Goal: Task Accomplishment & Management: Use online tool/utility

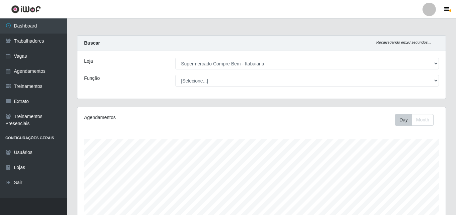
select select "264"
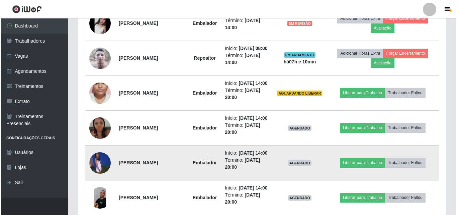
scroll to position [424, 0]
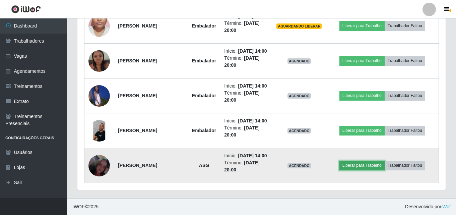
click at [359, 169] on button "Liberar para Trabalho" at bounding box center [361, 164] width 45 height 9
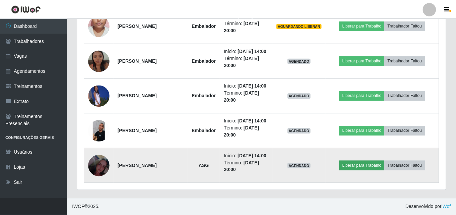
scroll to position [139, 365]
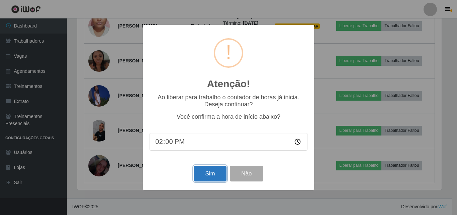
click at [201, 174] on button "Sim" at bounding box center [210, 173] width 32 height 16
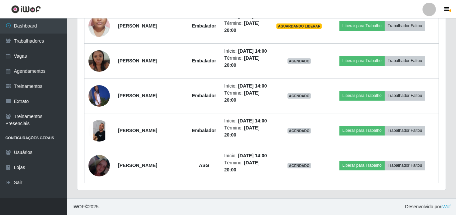
scroll to position [139, 368]
click at [339, 160] on button "Liberar para Trabalho" at bounding box center [361, 164] width 45 height 9
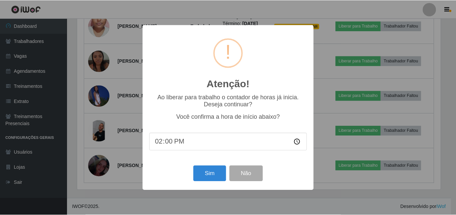
scroll to position [111, 0]
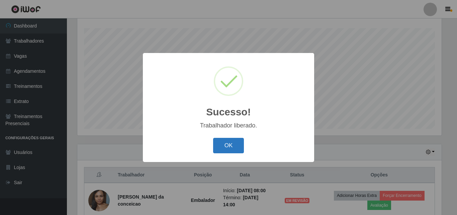
click at [230, 149] on button "OK" at bounding box center [228, 146] width 31 height 16
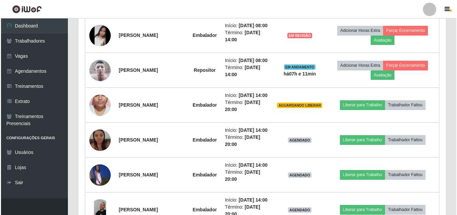
scroll to position [424, 0]
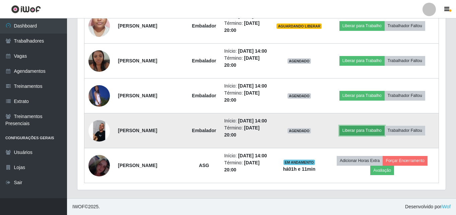
click at [364, 128] on button "Liberar para Trabalho" at bounding box center [361, 130] width 45 height 9
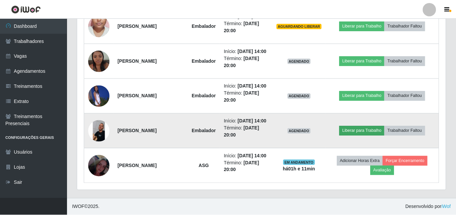
scroll to position [139, 365]
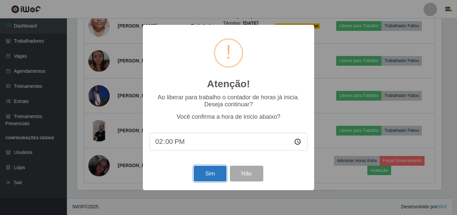
click at [207, 174] on button "Sim" at bounding box center [210, 173] width 32 height 16
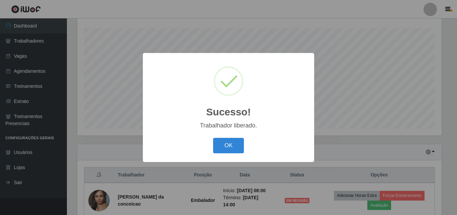
click at [213, 138] on button "OK" at bounding box center [228, 146] width 31 height 16
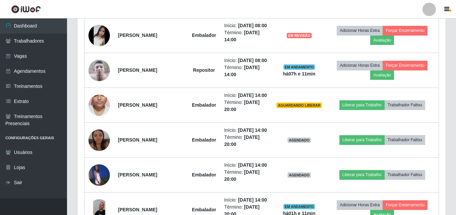
scroll to position [424, 0]
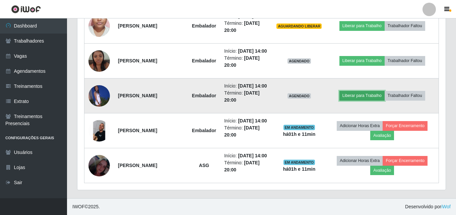
click at [371, 95] on button "Liberar para Trabalho" at bounding box center [361, 95] width 45 height 9
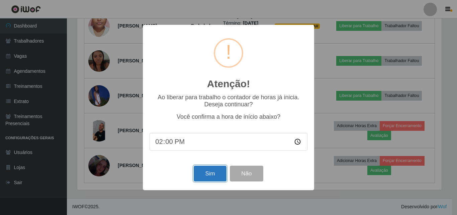
click at [213, 173] on button "Sim" at bounding box center [210, 173] width 32 height 16
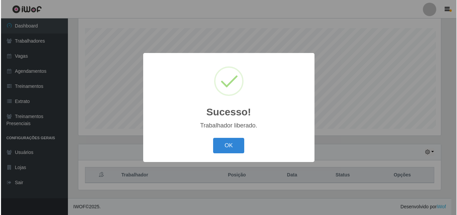
scroll to position [0, 0]
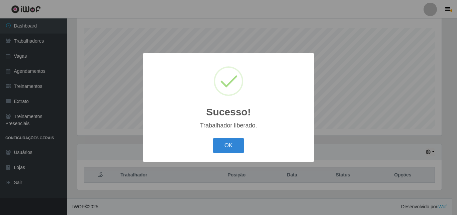
click at [213, 138] on button "OK" at bounding box center [228, 146] width 31 height 16
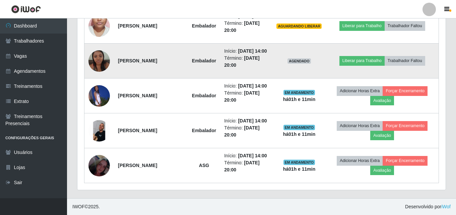
click at [358, 67] on td "Liberar para Trabalho Trabalhador Faltou" at bounding box center [381, 61] width 113 height 35
click at [356, 61] on button "Liberar para Trabalho" at bounding box center [361, 60] width 45 height 9
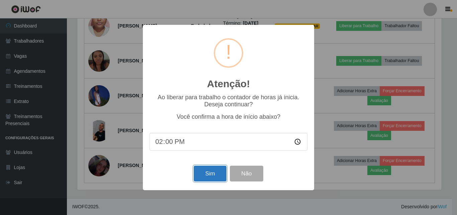
click at [210, 175] on button "Sim" at bounding box center [210, 173] width 32 height 16
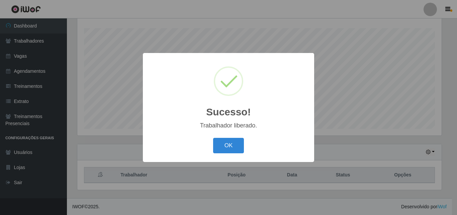
click at [213, 138] on button "OK" at bounding box center [228, 146] width 31 height 16
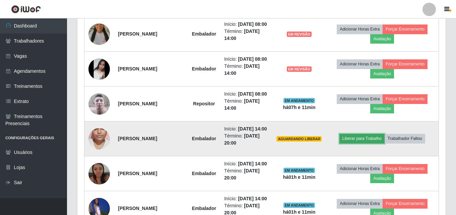
click at [364, 134] on button "Liberar para Trabalho" at bounding box center [361, 138] width 45 height 9
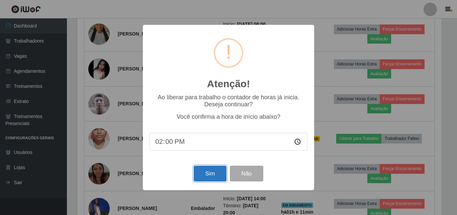
click at [204, 174] on button "Sim" at bounding box center [210, 173] width 32 height 16
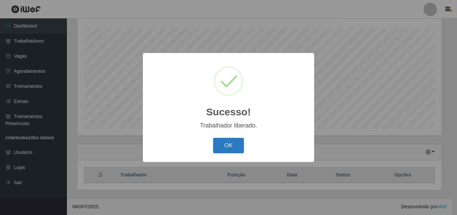
click at [234, 151] on button "OK" at bounding box center [228, 146] width 31 height 16
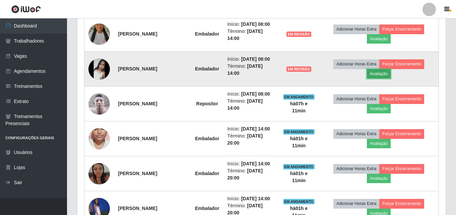
click at [383, 73] on button "Avaliação" at bounding box center [379, 73] width 24 height 9
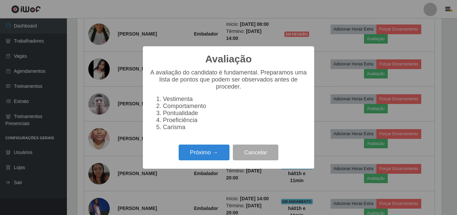
click at [224, 144] on div "Avaliação × A avaliação do candidato é fundamental. Preparamos uma lista de pon…" at bounding box center [228, 107] width 171 height 122
click at [220, 152] on button "Próximo →" at bounding box center [204, 152] width 51 height 16
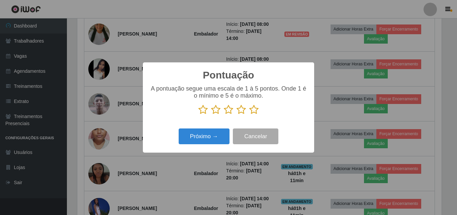
click at [251, 110] on icon at bounding box center [253, 109] width 9 height 10
click at [249, 115] on input "radio" at bounding box center [249, 115] width 0 height 0
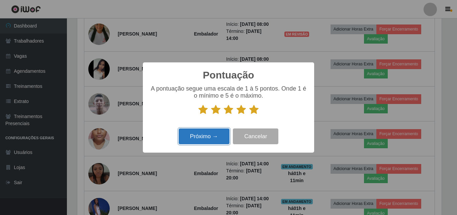
click at [212, 137] on button "Próximo →" at bounding box center [204, 136] width 51 height 16
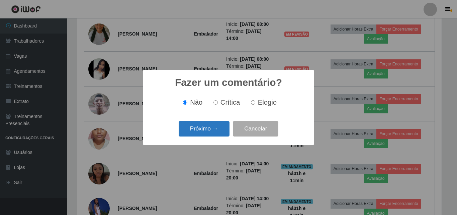
click at [201, 127] on button "Próximo →" at bounding box center [204, 129] width 51 height 16
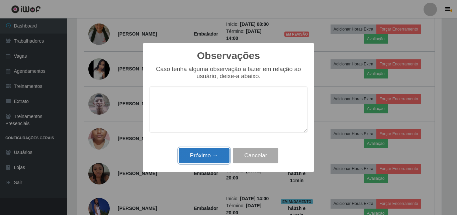
click at [216, 154] on button "Próximo →" at bounding box center [204, 156] width 51 height 16
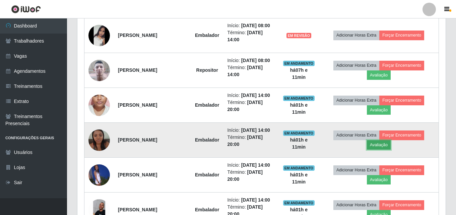
click at [387, 145] on button "Avaliação" at bounding box center [379, 144] width 24 height 9
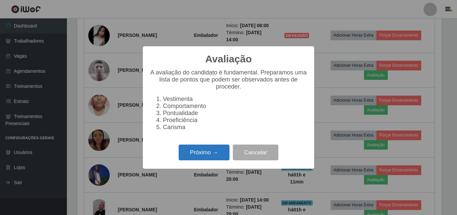
click at [209, 151] on button "Próximo →" at bounding box center [204, 152] width 51 height 16
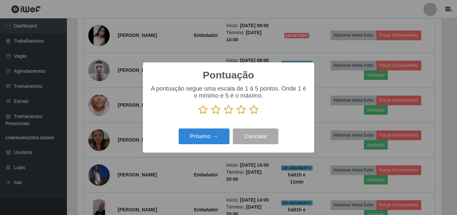
click at [254, 111] on icon at bounding box center [253, 109] width 9 height 10
click at [249, 115] on input "radio" at bounding box center [249, 115] width 0 height 0
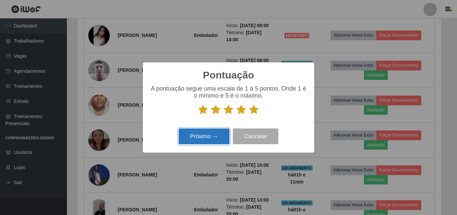
click at [197, 136] on button "Próximo →" at bounding box center [204, 136] width 51 height 16
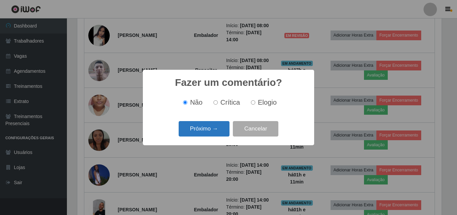
click at [189, 126] on button "Próximo →" at bounding box center [204, 129] width 51 height 16
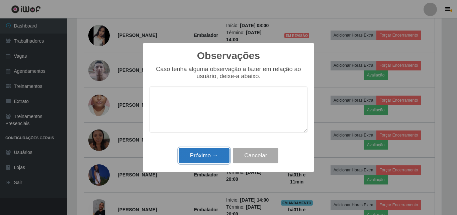
click at [206, 151] on button "Próximo →" at bounding box center [204, 156] width 51 height 16
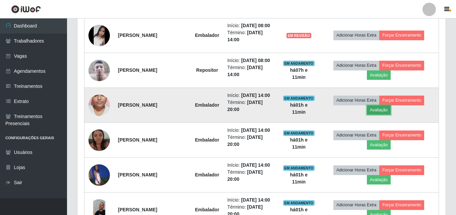
click at [383, 113] on button "Avaliação" at bounding box center [379, 109] width 24 height 9
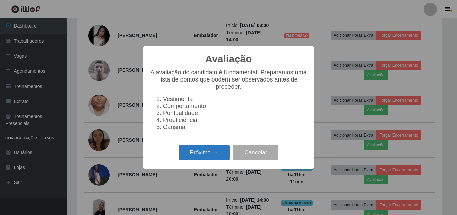
click at [218, 150] on button "Próximo →" at bounding box center [204, 152] width 51 height 16
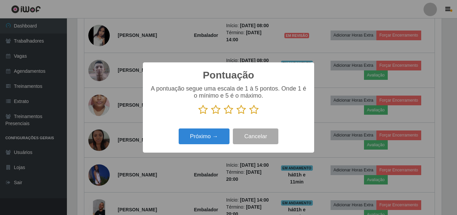
click at [255, 111] on icon at bounding box center [253, 109] width 9 height 10
click at [249, 115] on input "radio" at bounding box center [249, 115] width 0 height 0
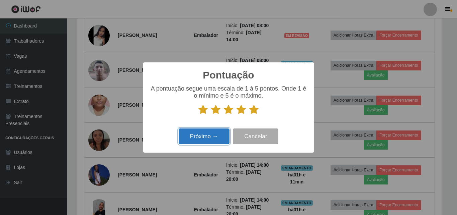
click at [206, 137] on button "Próximo →" at bounding box center [204, 136] width 51 height 16
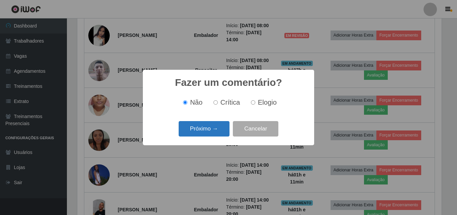
click at [205, 127] on button "Próximo →" at bounding box center [204, 129] width 51 height 16
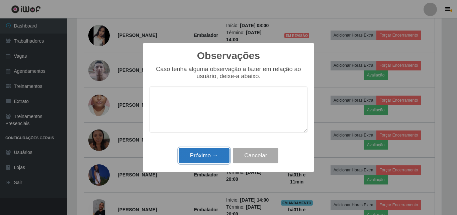
click at [212, 154] on button "Próximo →" at bounding box center [204, 156] width 51 height 16
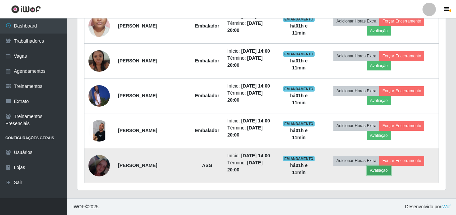
click at [382, 172] on button "Avaliação" at bounding box center [379, 169] width 24 height 9
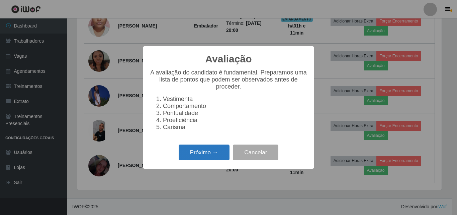
click at [209, 155] on button "Próximo →" at bounding box center [204, 152] width 51 height 16
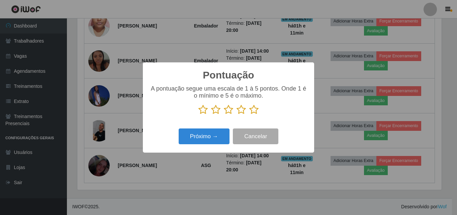
click at [252, 112] on icon at bounding box center [253, 109] width 9 height 10
click at [249, 115] on input "radio" at bounding box center [249, 115] width 0 height 0
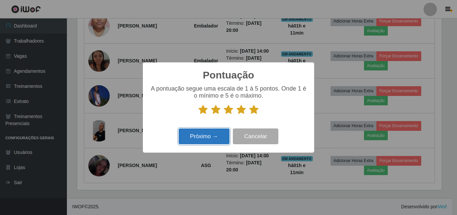
click at [199, 143] on button "Próximo →" at bounding box center [204, 136] width 51 height 16
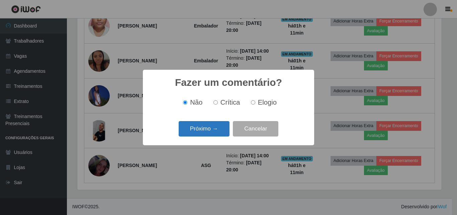
click at [200, 132] on button "Próximo →" at bounding box center [204, 129] width 51 height 16
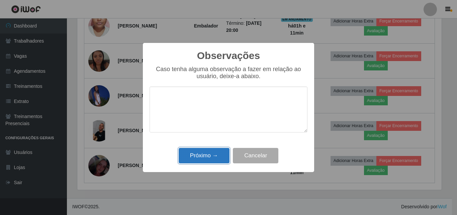
click at [212, 157] on button "Próximo →" at bounding box center [204, 156] width 51 height 16
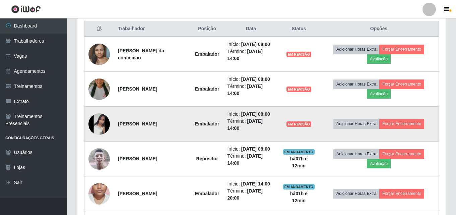
scroll to position [357, 0]
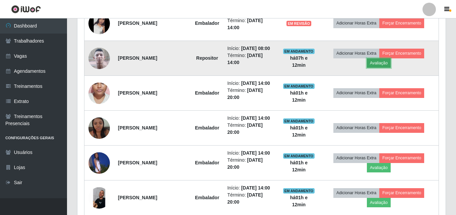
click at [381, 63] on button "Avaliação" at bounding box center [379, 62] width 24 height 9
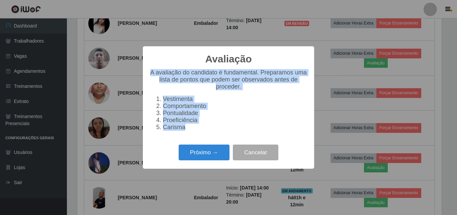
drag, startPoint x: 184, startPoint y: 132, endPoint x: 147, endPoint y: 69, distance: 73.2
click at [147, 68] on div "Avaliação × A avaliação do candidato é fundamental. Preparamos uma lista de pon…" at bounding box center [228, 107] width 171 height 122
copy div "A avaliação do candidato é fundamental. Preparamos uma lista de pontos que pode…"
click at [339, 103] on div "Avaliação × A avaliação do candidato é fundamental. Preparamos uma lista de pon…" at bounding box center [228, 107] width 457 height 215
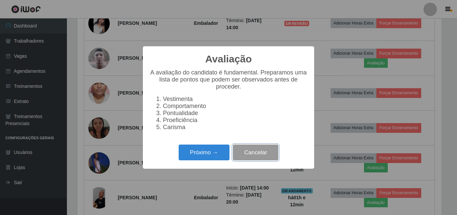
click at [250, 157] on button "Cancelar" at bounding box center [256, 152] width 46 height 16
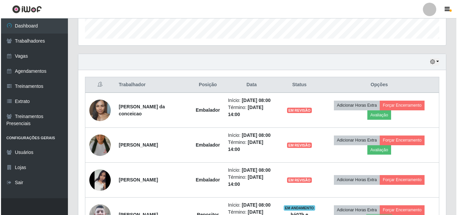
scroll to position [268, 0]
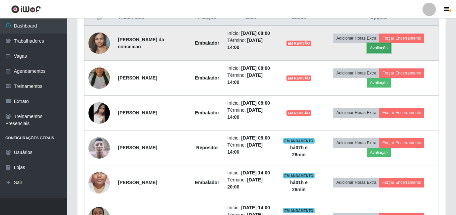
click at [380, 50] on button "Avaliação" at bounding box center [379, 47] width 24 height 9
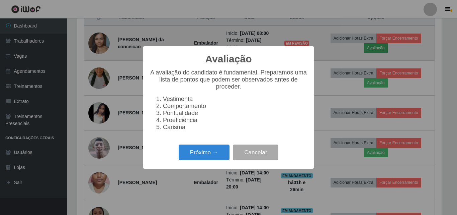
scroll to position [139, 365]
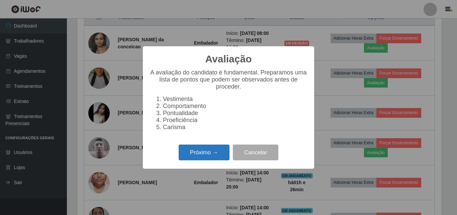
click at [210, 160] on button "Próximo →" at bounding box center [204, 152] width 51 height 16
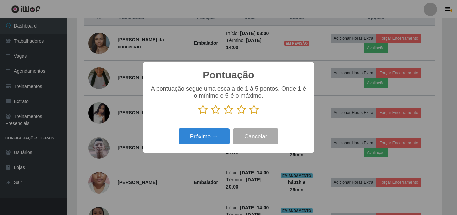
click at [253, 110] on icon at bounding box center [253, 109] width 9 height 10
click at [249, 115] on input "radio" at bounding box center [249, 115] width 0 height 0
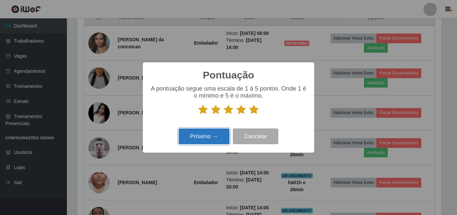
click at [204, 142] on button "Próximo →" at bounding box center [204, 136] width 51 height 16
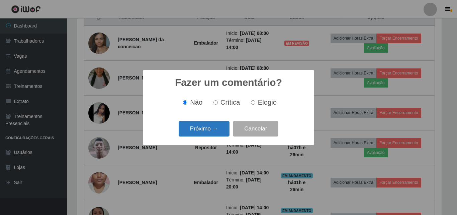
click at [201, 133] on button "Próximo →" at bounding box center [204, 129] width 51 height 16
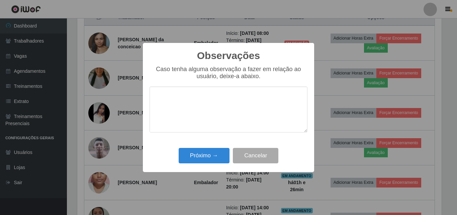
click at [210, 147] on div "Próximo → Cancelar" at bounding box center [229, 155] width 158 height 19
click at [210, 153] on button "Próximo →" at bounding box center [204, 156] width 51 height 16
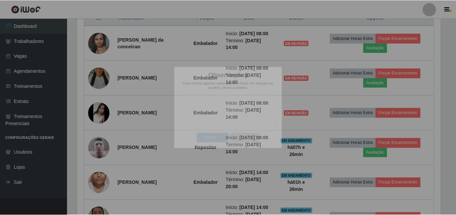
scroll to position [139, 368]
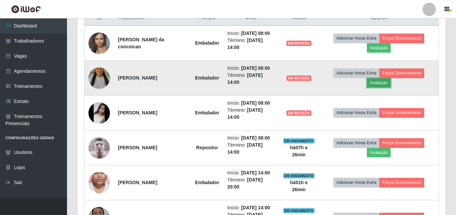
click at [384, 82] on button "Avaliação" at bounding box center [379, 82] width 24 height 9
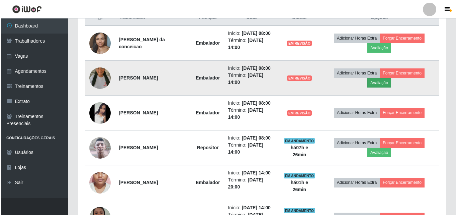
scroll to position [139, 365]
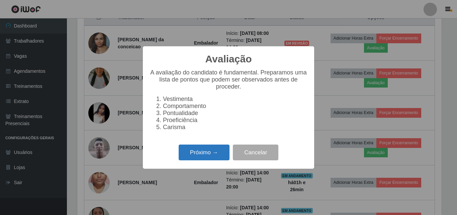
click at [186, 151] on button "Próximo →" at bounding box center [204, 152] width 51 height 16
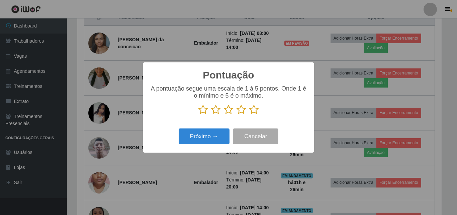
scroll to position [334725, 334500]
click at [254, 110] on icon at bounding box center [253, 109] width 9 height 10
click at [249, 115] on input "radio" at bounding box center [249, 115] width 0 height 0
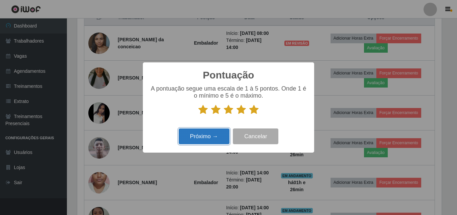
click at [210, 132] on button "Próximo →" at bounding box center [204, 136] width 51 height 16
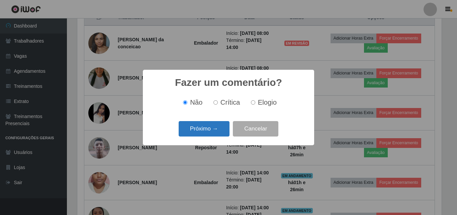
click at [207, 130] on button "Próximo →" at bounding box center [204, 129] width 51 height 16
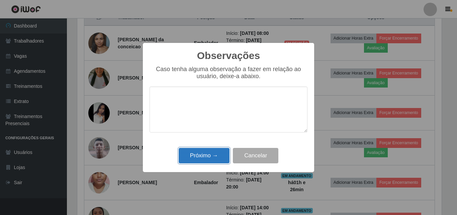
click at [207, 150] on button "Próximo →" at bounding box center [204, 156] width 51 height 16
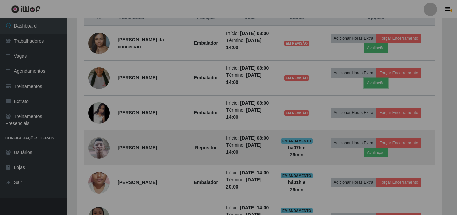
scroll to position [139, 368]
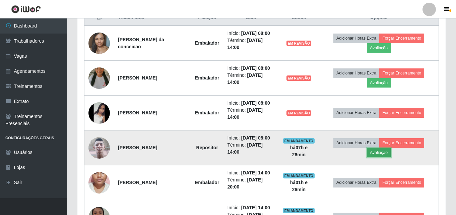
click at [380, 150] on button "Avaliação" at bounding box center [379, 152] width 24 height 9
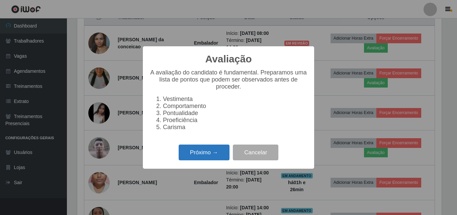
click at [207, 151] on button "Próximo →" at bounding box center [204, 152] width 51 height 16
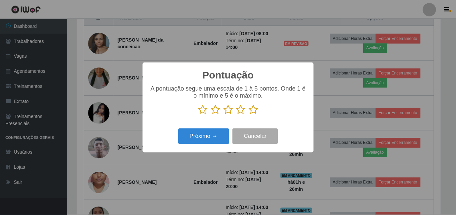
scroll to position [334725, 334500]
click at [253, 111] on icon at bounding box center [253, 109] width 9 height 10
click at [249, 115] on input "radio" at bounding box center [249, 115] width 0 height 0
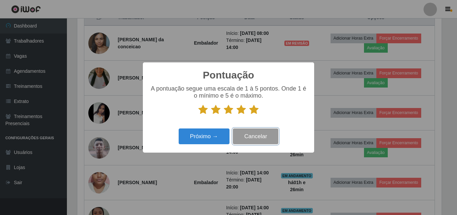
click at [250, 139] on button "Cancelar" at bounding box center [256, 136] width 46 height 16
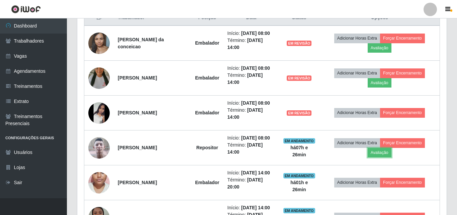
scroll to position [139, 368]
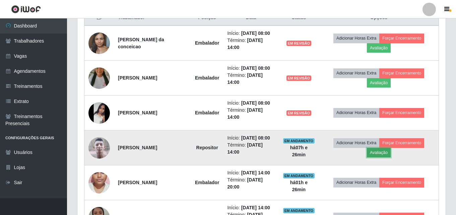
click at [374, 151] on button "Avaliação" at bounding box center [379, 152] width 24 height 9
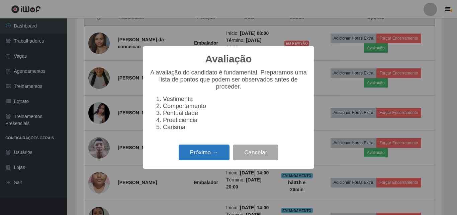
click at [216, 152] on button "Próximo →" at bounding box center [204, 152] width 51 height 16
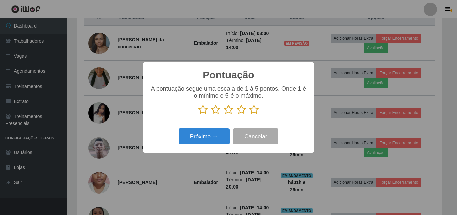
click at [251, 107] on icon at bounding box center [253, 109] width 9 height 10
click at [249, 115] on input "radio" at bounding box center [249, 115] width 0 height 0
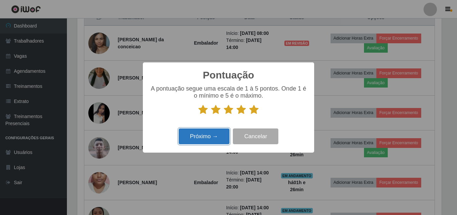
click at [204, 135] on button "Próximo →" at bounding box center [204, 136] width 51 height 16
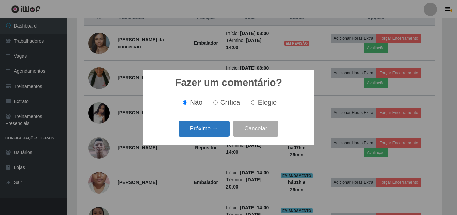
click at [201, 131] on button "Próximo →" at bounding box center [204, 129] width 51 height 16
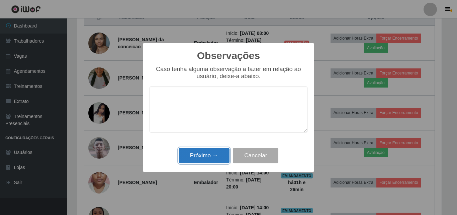
click at [207, 152] on button "Próximo →" at bounding box center [204, 156] width 51 height 16
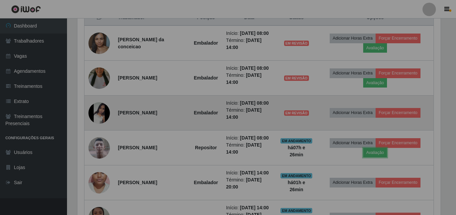
scroll to position [139, 368]
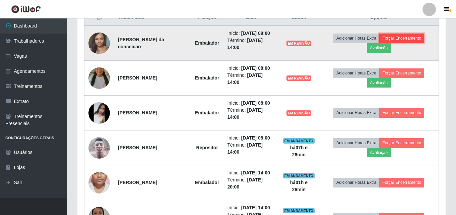
click at [396, 41] on button "Forçar Encerramento" at bounding box center [401, 37] width 45 height 9
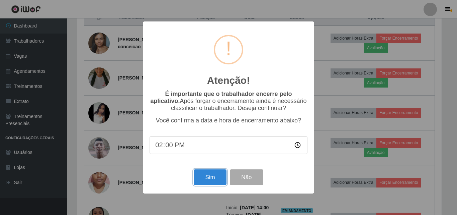
click at [206, 179] on button "Sim" at bounding box center [210, 177] width 32 height 16
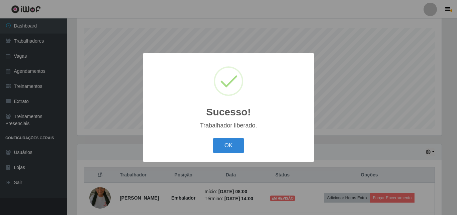
click at [213, 138] on button "OK" at bounding box center [228, 146] width 31 height 16
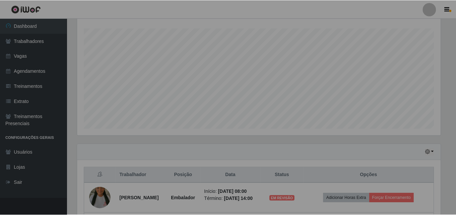
scroll to position [334725, 334496]
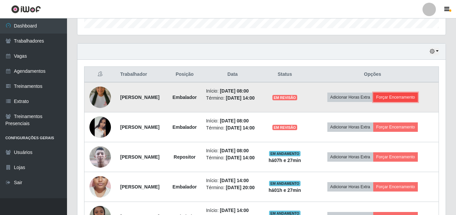
click at [396, 102] on button "Forçar Encerramento" at bounding box center [395, 96] width 45 height 9
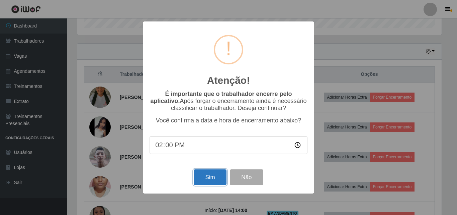
click at [215, 179] on button "Sim" at bounding box center [210, 177] width 32 height 16
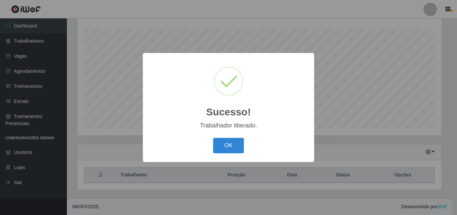
click at [213, 138] on button "OK" at bounding box center [228, 146] width 31 height 16
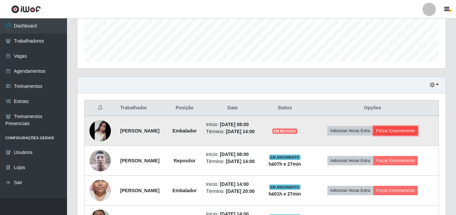
click at [389, 132] on button "Forçar Encerramento" at bounding box center [395, 130] width 45 height 9
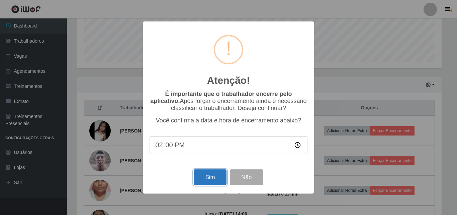
click at [198, 177] on button "Sim" at bounding box center [210, 177] width 32 height 16
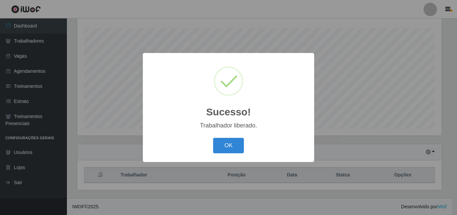
click at [213, 138] on button "OK" at bounding box center [228, 146] width 31 height 16
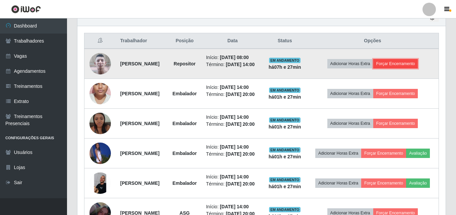
click at [403, 64] on button "Forçar Encerramento" at bounding box center [395, 63] width 45 height 9
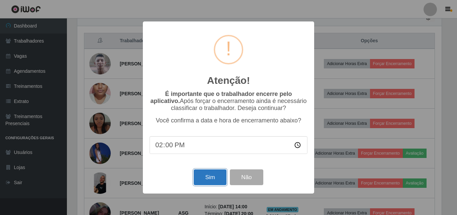
click at [201, 174] on button "Sim" at bounding box center [210, 177] width 32 height 16
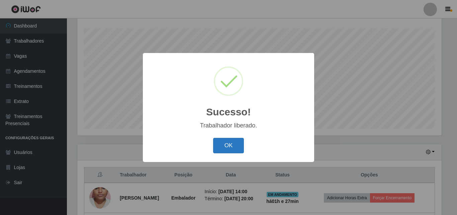
click at [227, 150] on button "OK" at bounding box center [228, 146] width 31 height 16
